Goal: Answer question/provide support: Ask a question

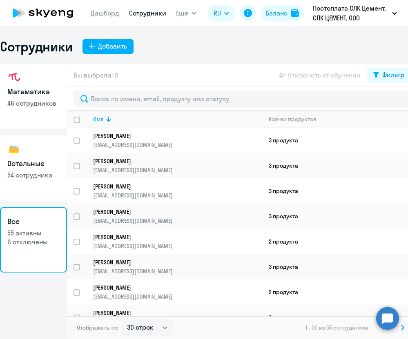
select select "30"
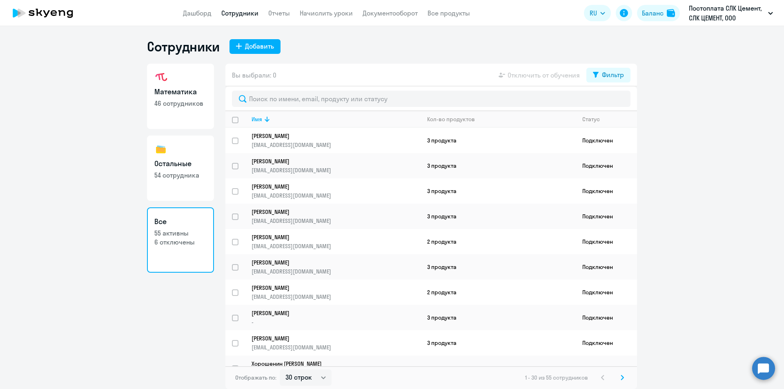
click at [286, 110] on div at bounding box center [431, 99] width 412 height 25
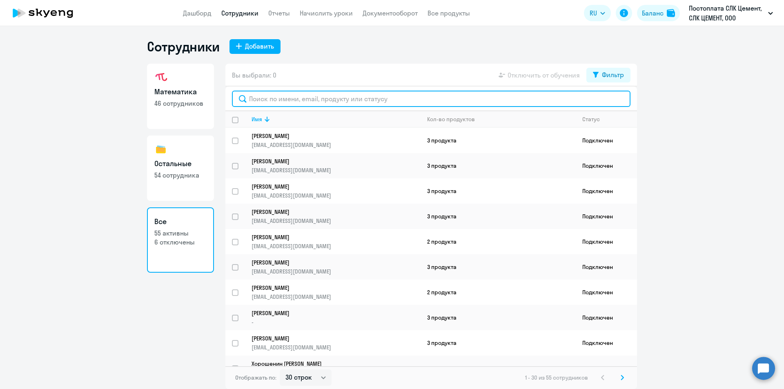
click at [288, 98] on input "text" at bounding box center [431, 99] width 399 height 16
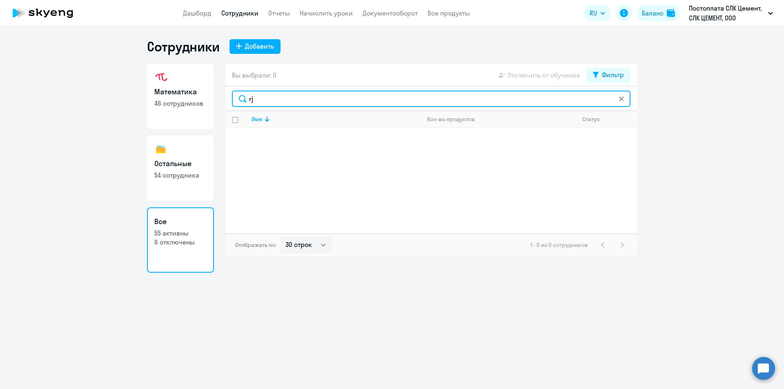
type input "r"
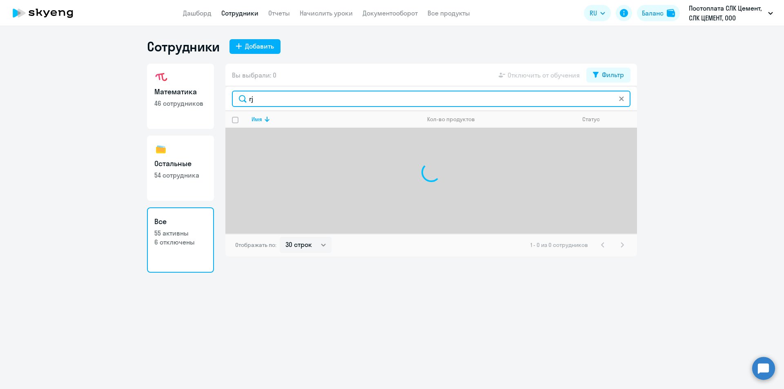
type input "r"
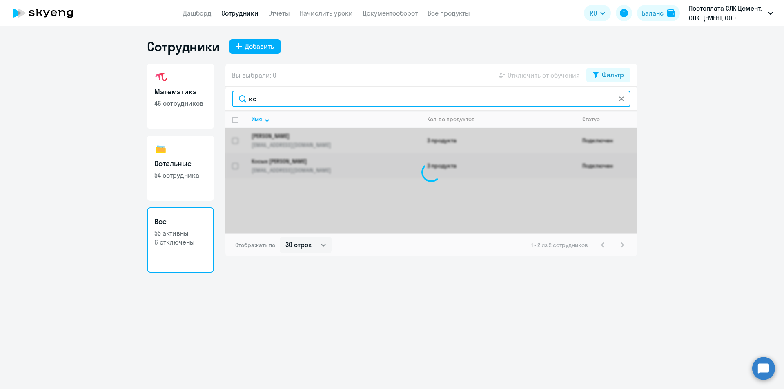
type input "к"
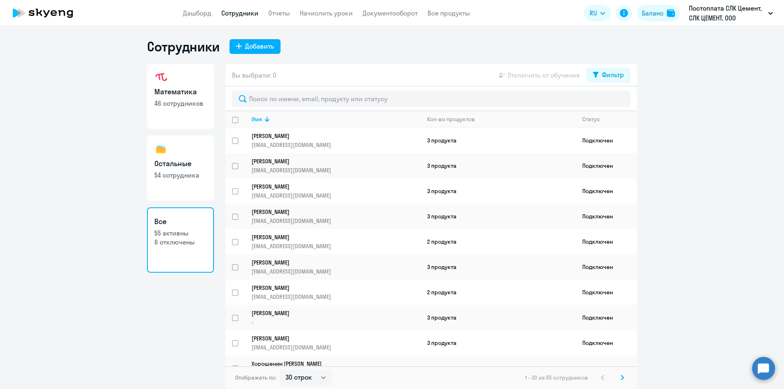
click at [408, 339] on ng-component "Сотрудники Добавить Математика 46 сотрудников Остальные 54 сотрудника Все 55 ак…" at bounding box center [392, 213] width 784 height 351
click at [408, 339] on circle at bounding box center [763, 368] width 23 height 23
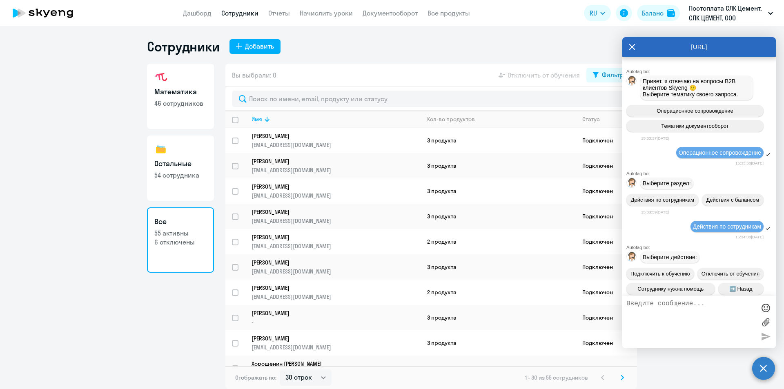
scroll to position [29835, 0]
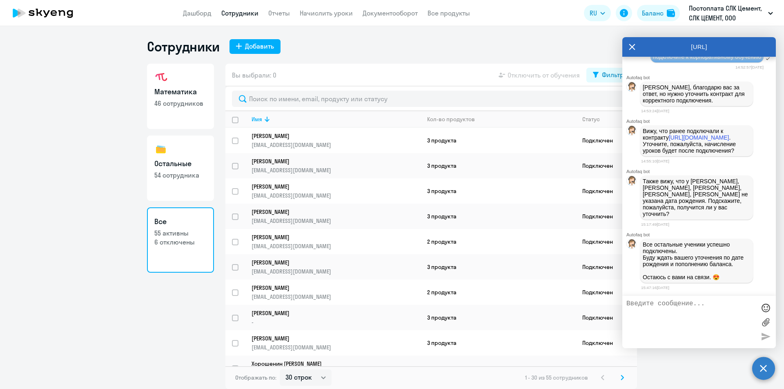
click at [408, 306] on textarea at bounding box center [691, 322] width 129 height 44
type textarea "Добрый день! Прошу связаться с ученикам, для уточнения даты рождения, спасибо!"
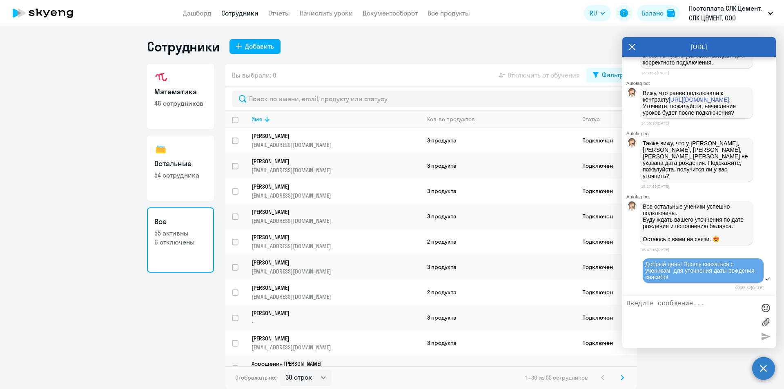
scroll to position [29873, 0]
click at [408, 49] on icon at bounding box center [632, 47] width 6 height 6
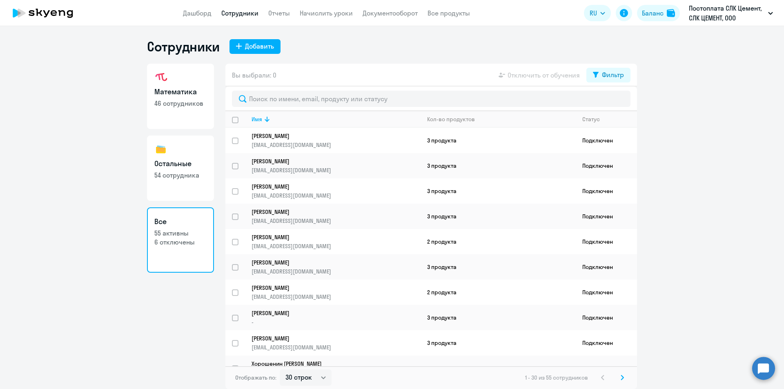
click at [408, 339] on circle at bounding box center [763, 368] width 23 height 23
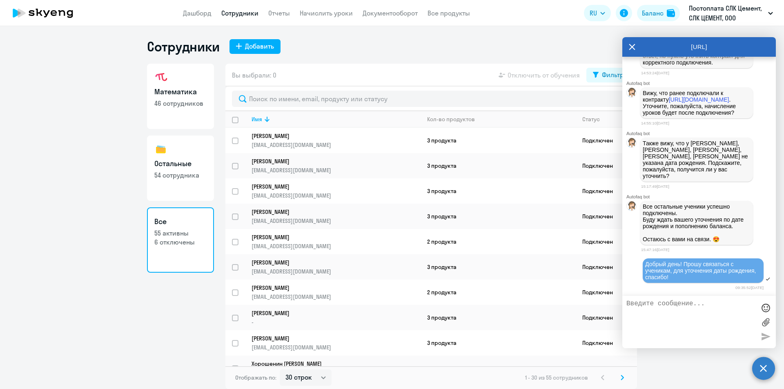
scroll to position [29873, 0]
click at [408, 305] on textarea at bounding box center [691, 322] width 129 height 44
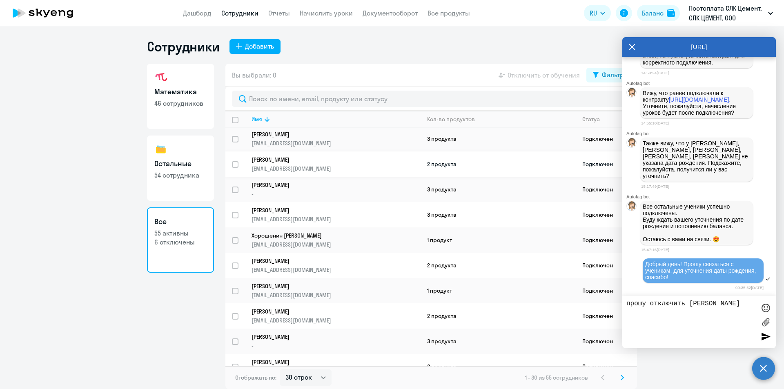
scroll to position [204, 0]
drag, startPoint x: 731, startPoint y: 306, endPoint x: 718, endPoint y: 304, distance: 13.1
click at [408, 304] on textarea "прошу отключить [PERSON_NAME]" at bounding box center [691, 322] width 129 height 44
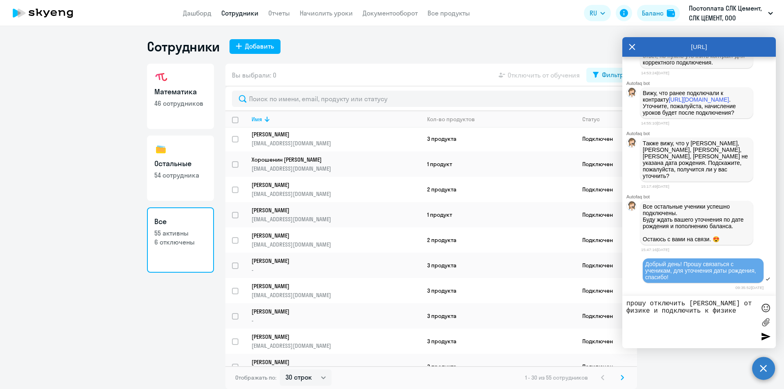
type textarea "прошу отключить [PERSON_NAME] от физике и подключить к физике"
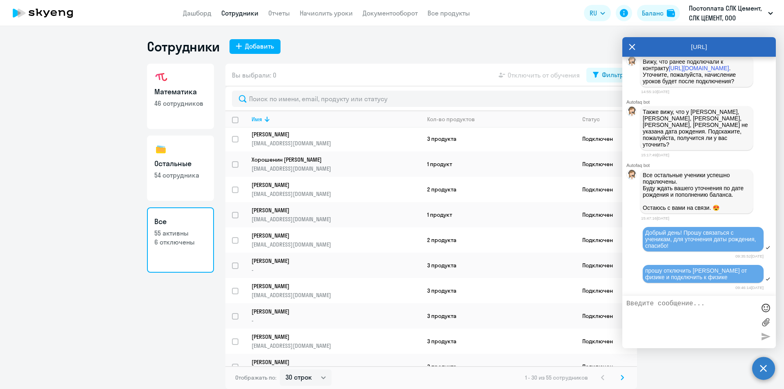
scroll to position [29905, 0]
